Goal: Information Seeking & Learning: Check status

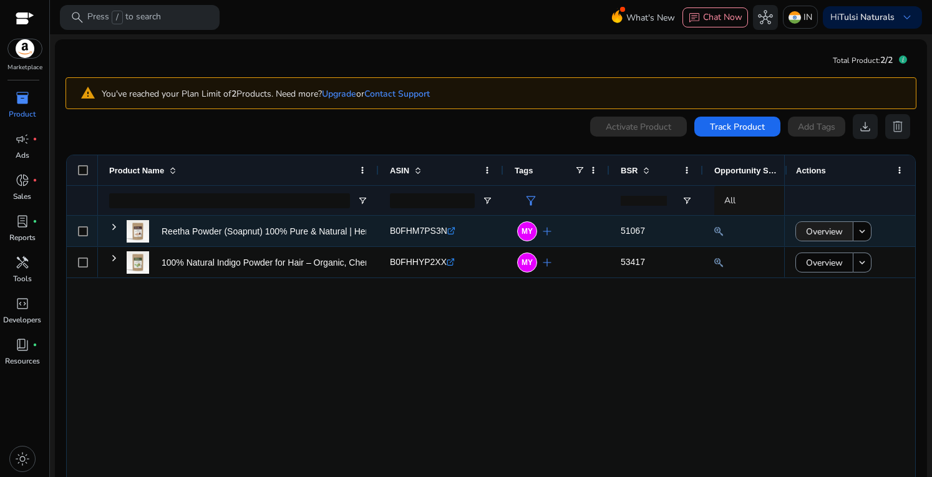
click at [806, 228] on span "Overview" at bounding box center [824, 232] width 37 height 26
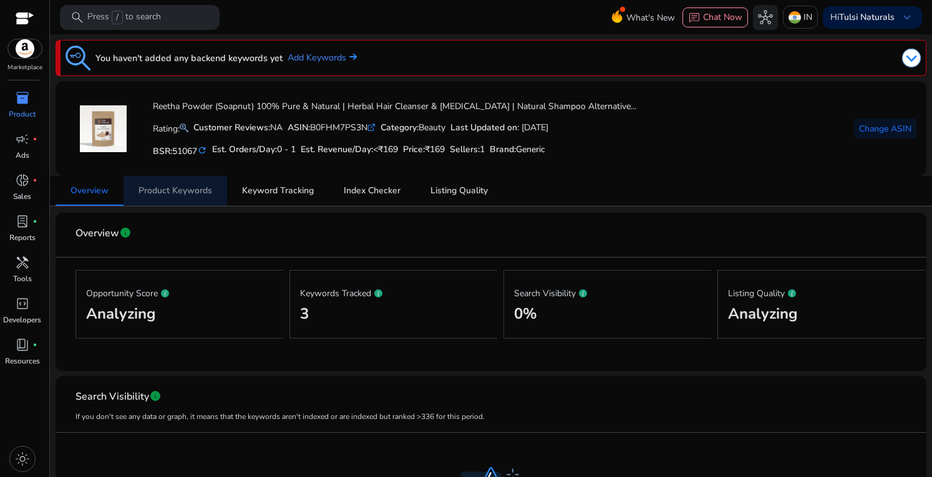
click at [148, 187] on span "Product Keywords" at bounding box center [175, 191] width 74 height 9
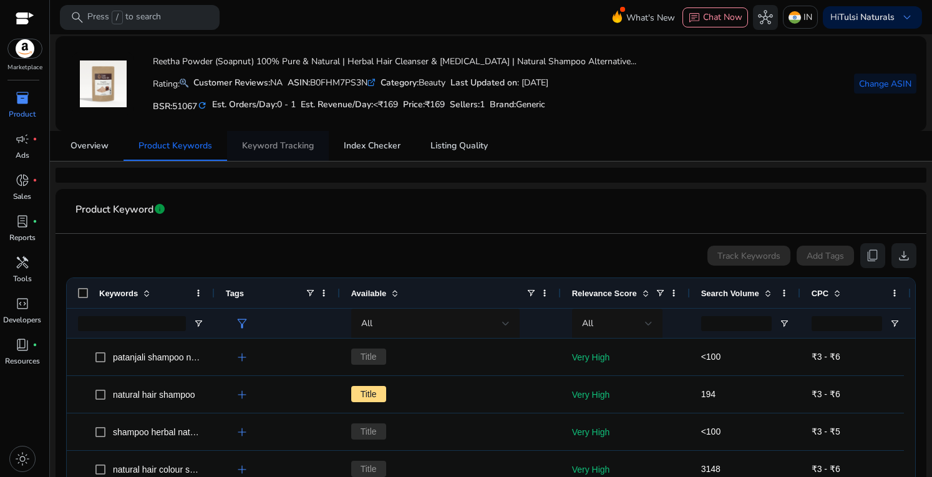
click at [263, 133] on span "Keyword Tracking" at bounding box center [278, 146] width 72 height 30
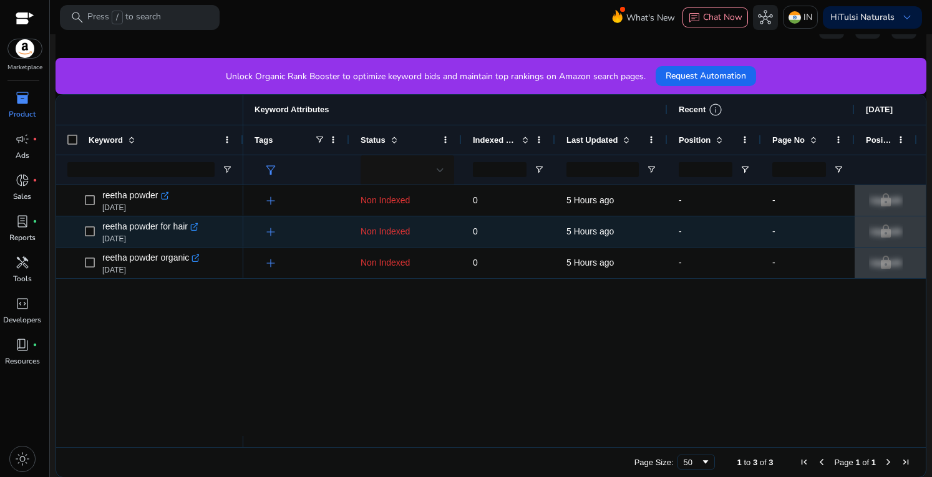
click at [192, 226] on icon ".st0{fill:#2c8af8}" at bounding box center [194, 227] width 9 height 9
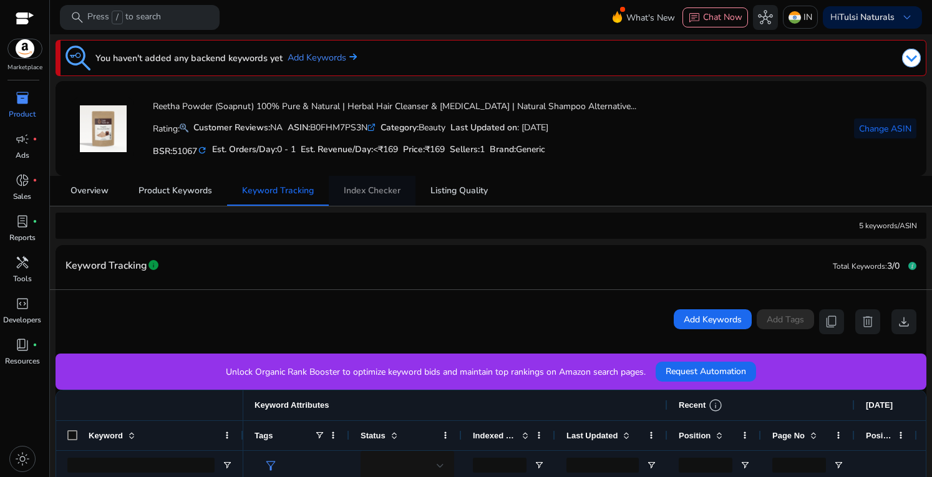
click at [368, 195] on span "Index Checker" at bounding box center [372, 191] width 57 height 9
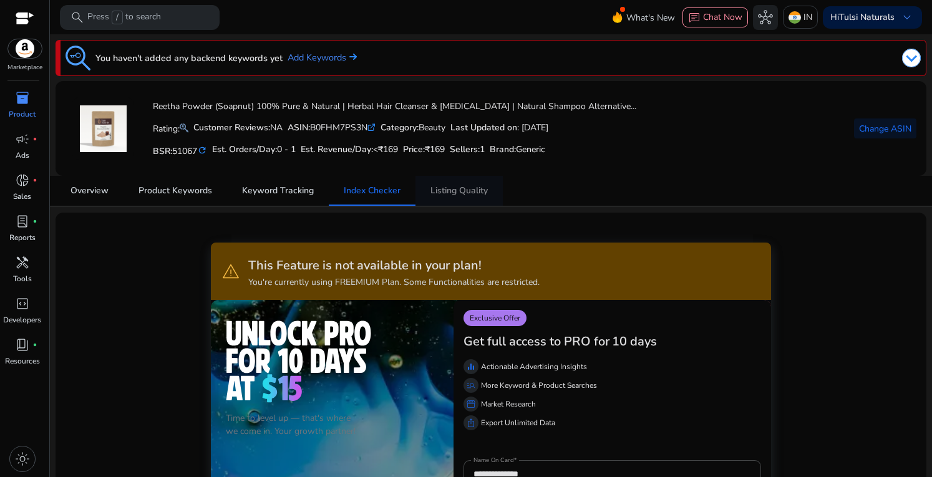
click at [474, 194] on span "Listing Quality" at bounding box center [458, 191] width 57 height 9
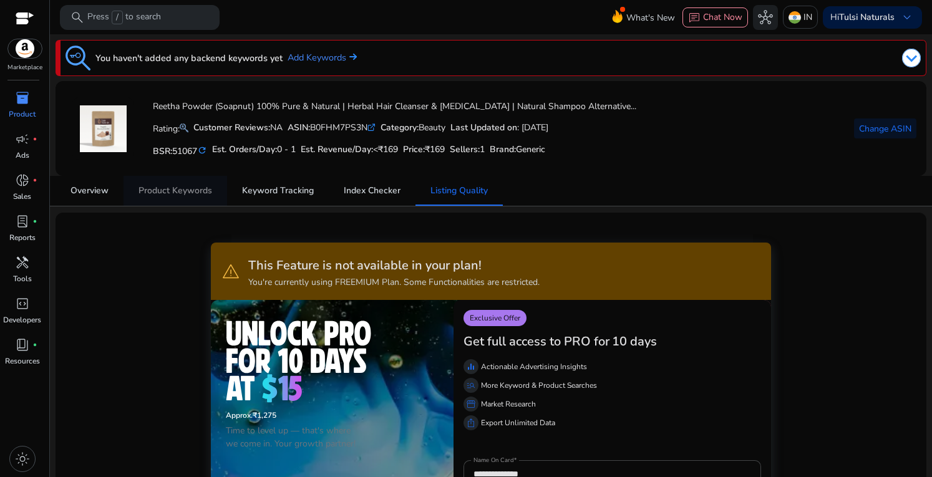
click at [179, 187] on span "Product Keywords" at bounding box center [175, 191] width 74 height 9
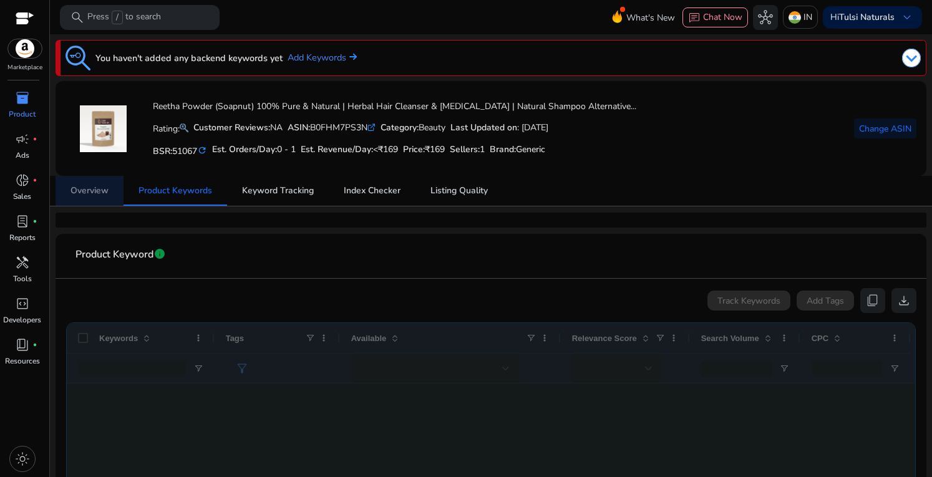
click at [98, 191] on span "Overview" at bounding box center [89, 191] width 38 height 9
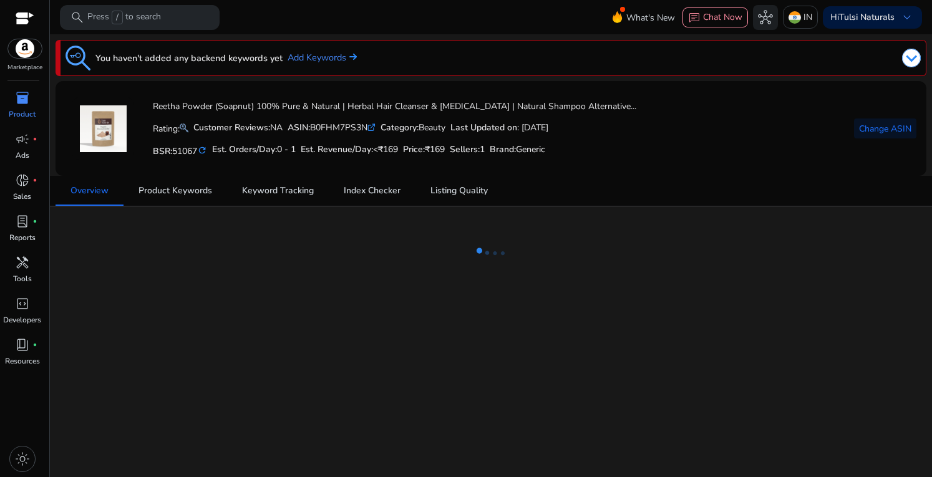
click at [19, 102] on span "inventory_2" at bounding box center [22, 97] width 15 height 15
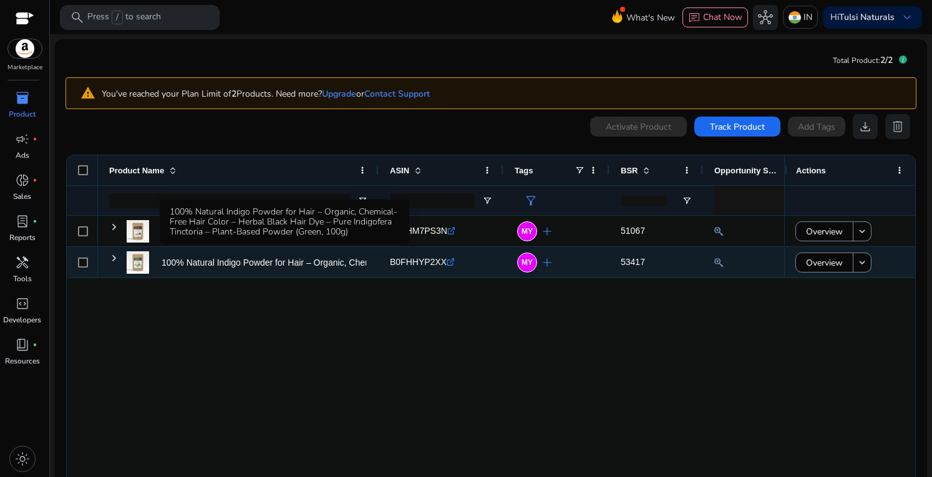
click at [213, 261] on p "100% Natural Indigo Powder for Hair – Organic, Chemical-Free..." at bounding box center [288, 263] width 252 height 26
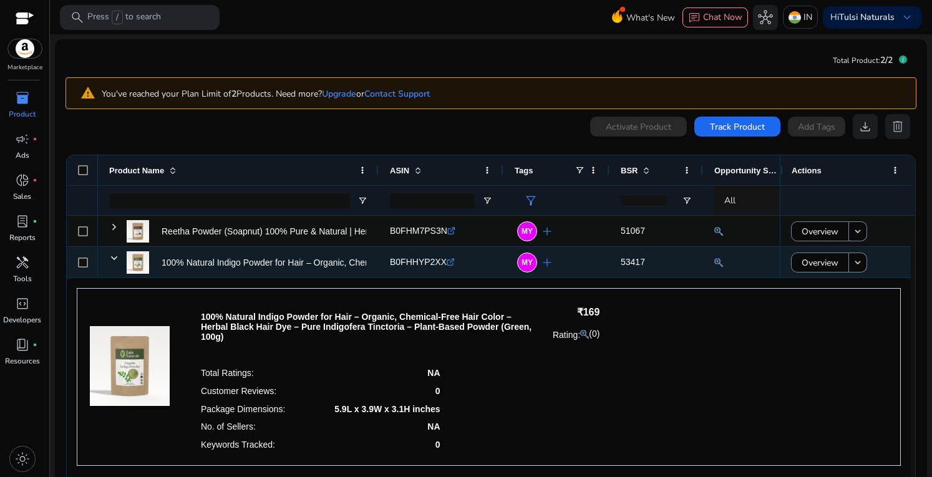
click at [802, 258] on span "Overview" at bounding box center [820, 263] width 37 height 26
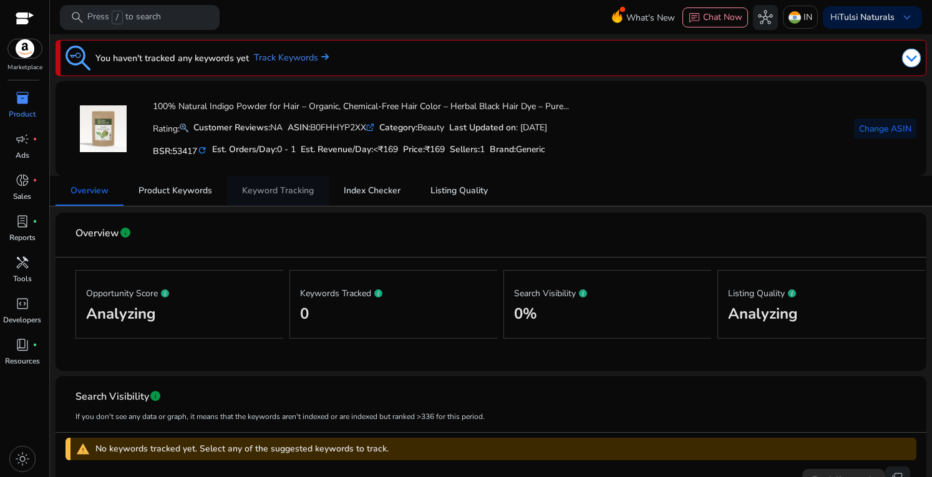
click at [279, 190] on span "Keyword Tracking" at bounding box center [278, 191] width 72 height 9
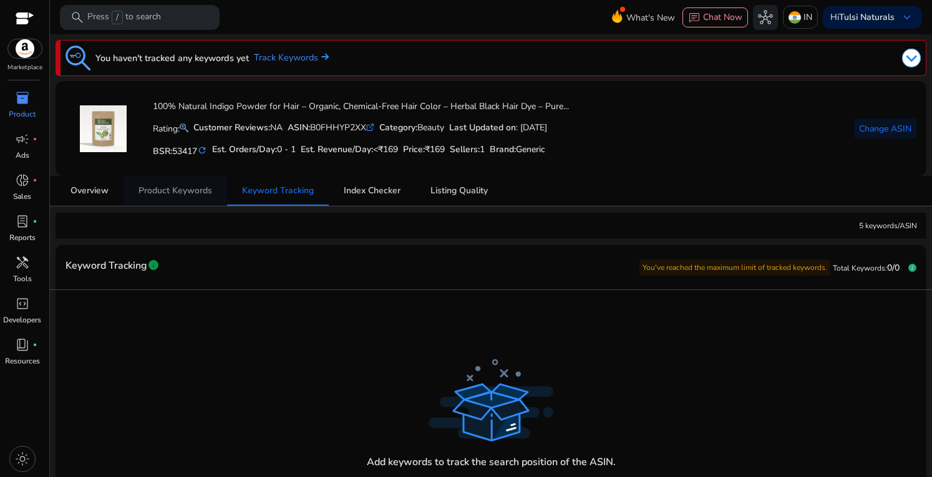
click at [178, 190] on span "Product Keywords" at bounding box center [175, 191] width 74 height 9
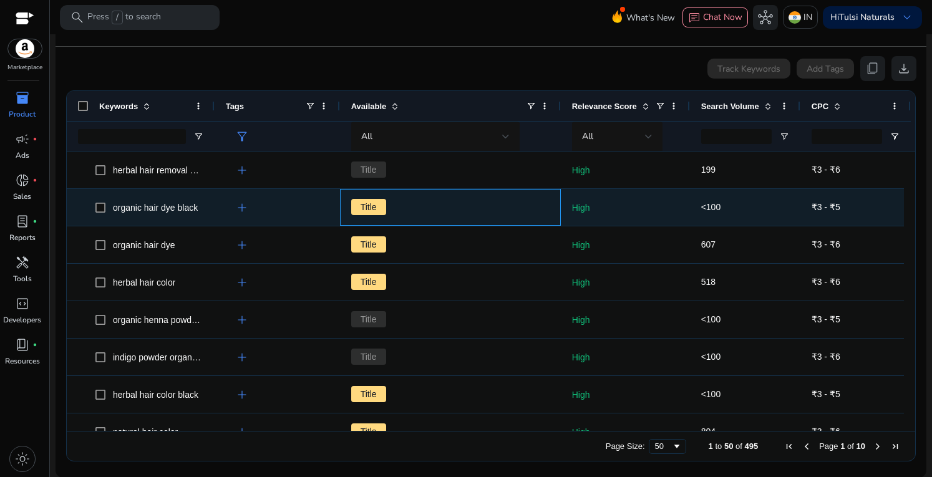
drag, startPoint x: 359, startPoint y: 205, endPoint x: 445, endPoint y: 247, distance: 96.3
click at [359, 206] on span "Title" at bounding box center [368, 207] width 35 height 16
